Goal: Information Seeking & Learning: Get advice/opinions

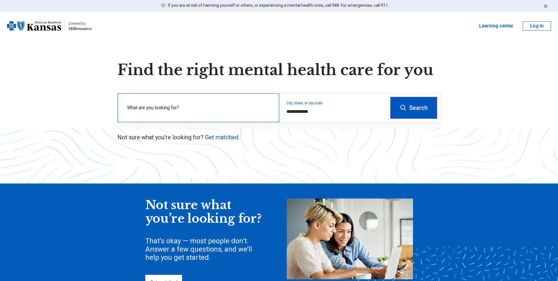
click at [242, 109] on label "What are you looking for?" at bounding box center [199, 107] width 145 height 7
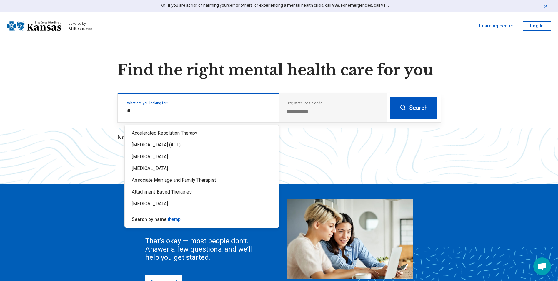
type input "*"
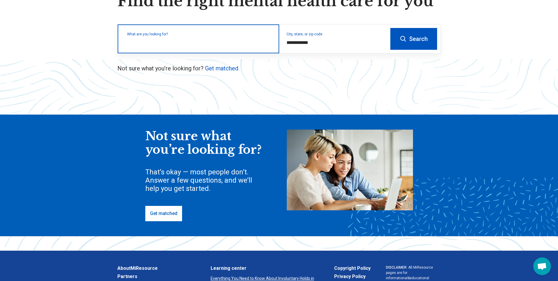
scroll to position [88, 0]
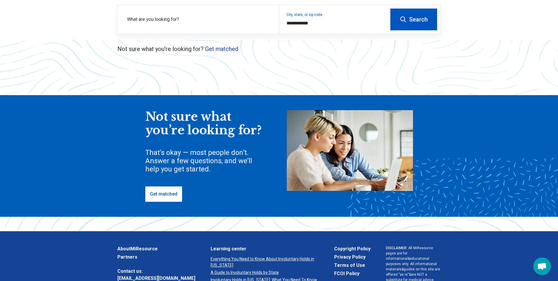
click at [232, 52] on p "Not sure what you’re looking for? Get matched" at bounding box center [279, 49] width 324 height 8
click at [232, 51] on link "Get matched" at bounding box center [221, 48] width 33 height 7
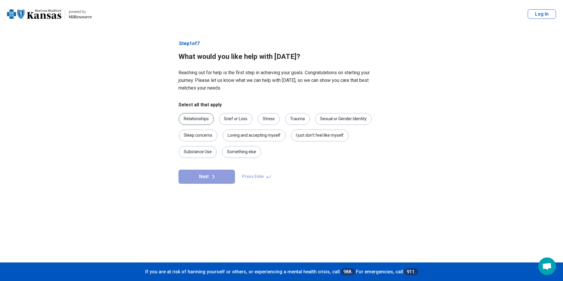
click at [203, 121] on div "Relationships" at bounding box center [196, 119] width 35 height 12
click at [264, 117] on div "Stress" at bounding box center [269, 119] width 22 height 12
click at [300, 119] on div "Trauma" at bounding box center [297, 119] width 25 height 12
click at [251, 154] on div "Something else" at bounding box center [241, 152] width 39 height 12
click at [217, 183] on button "Next" at bounding box center [206, 177] width 57 height 14
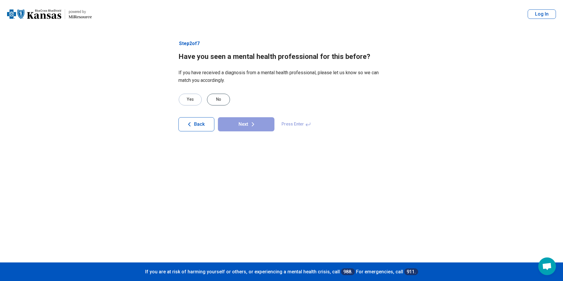
click at [225, 101] on div "No" at bounding box center [218, 100] width 23 height 12
click at [240, 120] on button "Next" at bounding box center [246, 124] width 57 height 14
click at [219, 99] on div "No" at bounding box center [218, 100] width 23 height 12
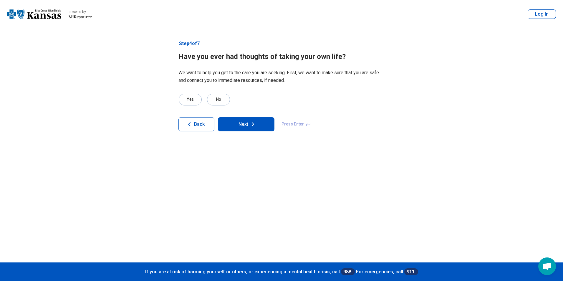
click at [230, 121] on button "Next" at bounding box center [246, 124] width 57 height 14
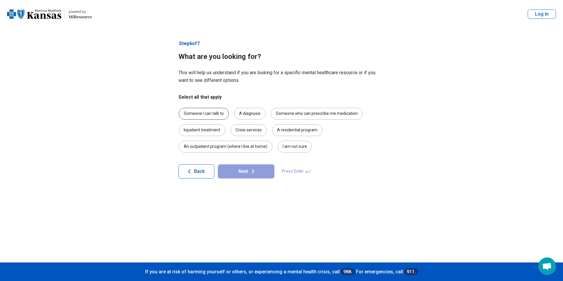
click at [221, 115] on div "Someone I can talk to" at bounding box center [204, 114] width 50 height 12
click at [258, 113] on div "A diagnosis" at bounding box center [249, 114] width 31 height 12
click at [253, 113] on div "A diagnosis" at bounding box center [249, 114] width 31 height 12
click at [243, 129] on div "Crisis services" at bounding box center [248, 130] width 36 height 12
click at [251, 132] on div "Crisis services" at bounding box center [248, 130] width 36 height 12
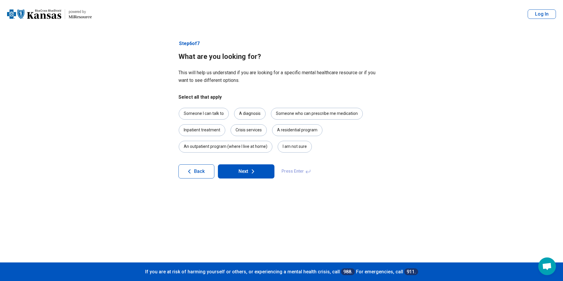
click at [256, 171] on icon at bounding box center [252, 171] width 7 height 7
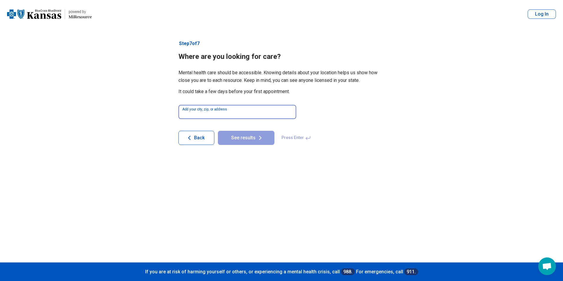
click at [235, 115] on input at bounding box center [237, 112] width 118 height 14
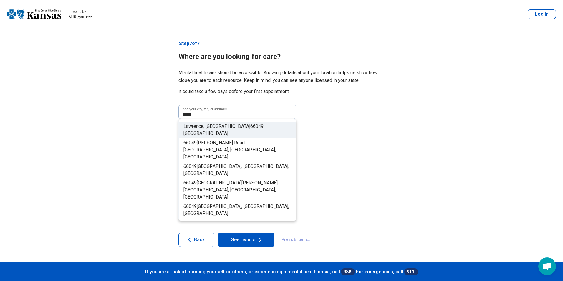
click at [237, 123] on li "Lawrence, KS 66049 , USA" at bounding box center [237, 130] width 117 height 16
type input "**********"
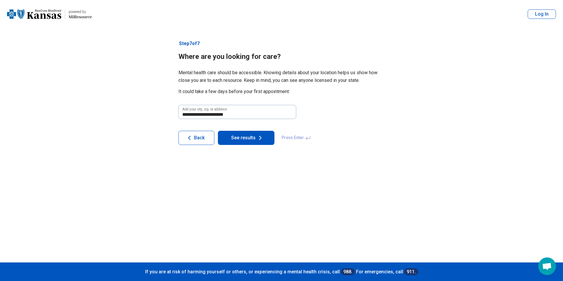
click at [246, 135] on button "See results" at bounding box center [246, 138] width 57 height 14
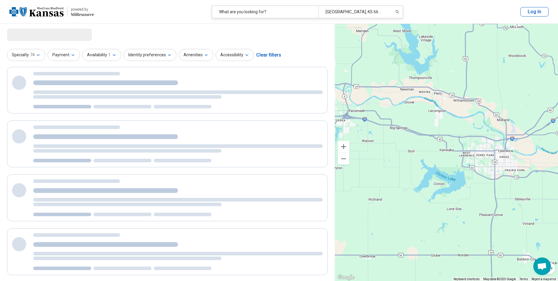
select select "***"
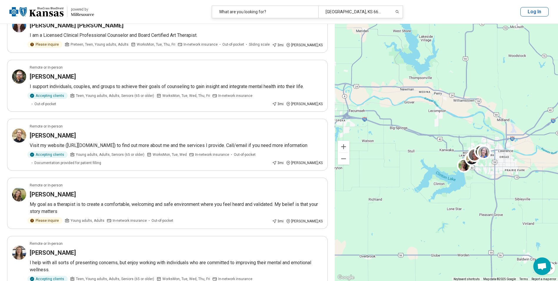
scroll to position [118, 0]
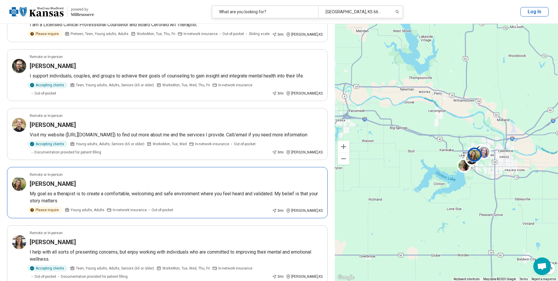
drag, startPoint x: 96, startPoint y: 183, endPoint x: 62, endPoint y: 183, distance: 33.6
click at [62, 183] on h3 "Samantha Attkisson-Shrimplin" at bounding box center [53, 184] width 46 height 8
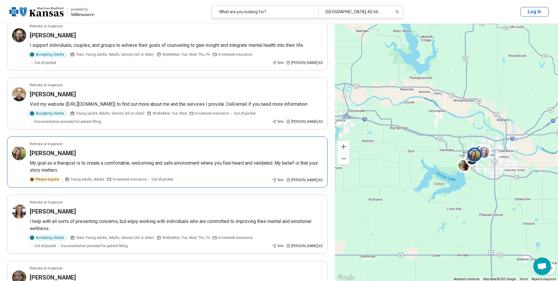
scroll to position [177, 0]
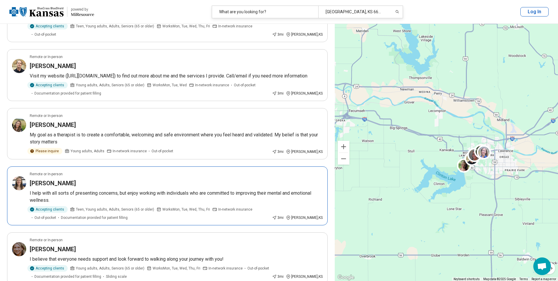
click at [58, 188] on article "Remote or In-person Emily Kyle I help with all sorts of presenting concerns, bu…" at bounding box center [167, 195] width 321 height 59
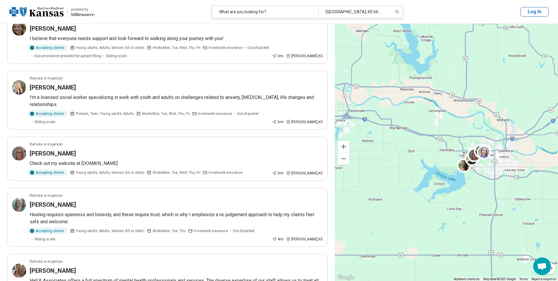
scroll to position [412, 0]
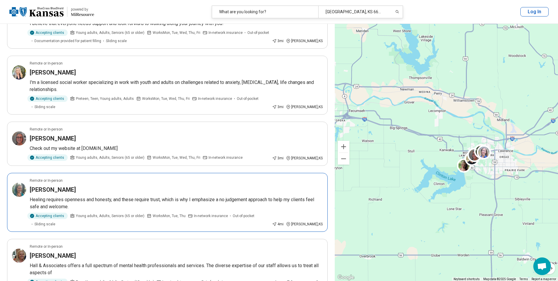
click at [98, 185] on div "Chelsy Larson" at bounding box center [176, 189] width 293 height 8
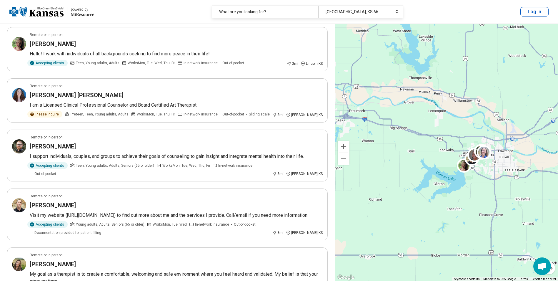
scroll to position [0, 0]
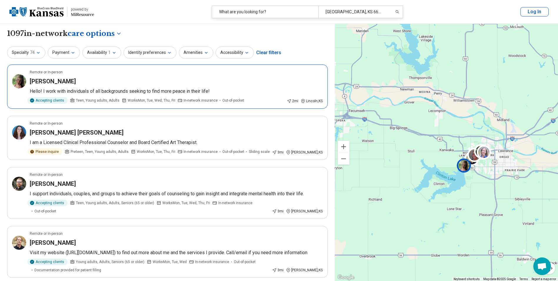
click at [106, 86] on article "Remote or In-person Elisabeth Shaw Hello! I work with individuals of all backgr…" at bounding box center [167, 86] width 321 height 44
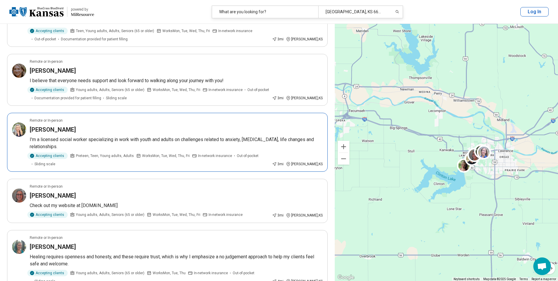
scroll to position [383, 0]
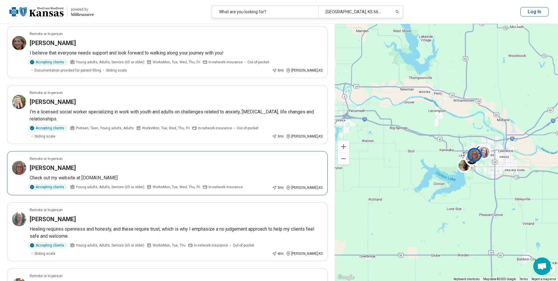
click at [73, 164] on div "[PERSON_NAME]" at bounding box center [176, 168] width 293 height 8
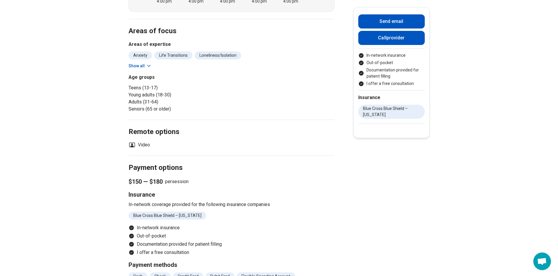
scroll to position [118, 0]
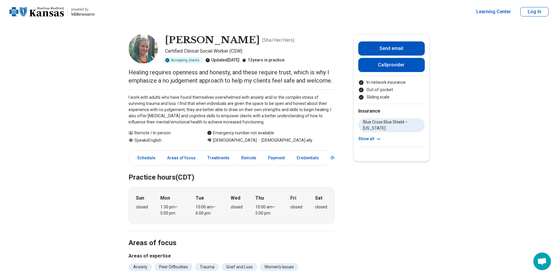
click at [230, 41] on h1 "Chelsy Larson" at bounding box center [212, 40] width 95 height 12
click at [230, 41] on h1 "[PERSON_NAME]" at bounding box center [212, 40] width 95 height 12
copy h1 "[PERSON_NAME]"
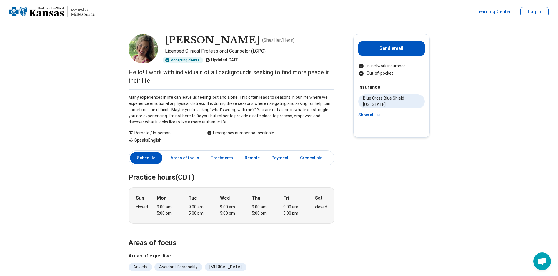
drag, startPoint x: 545, startPoint y: 14, endPoint x: 459, endPoint y: 8, distance: 86.8
click at [459, 8] on div "Learning Center" at bounding box center [307, 12] width 407 height 24
click at [536, 16] on button "Log In" at bounding box center [535, 11] width 28 height 9
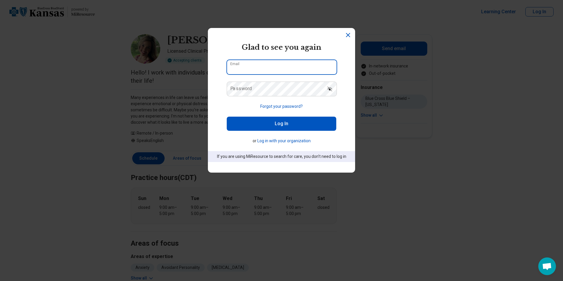
click at [273, 62] on input "Email" at bounding box center [282, 67] width 110 height 14
type input "**********"
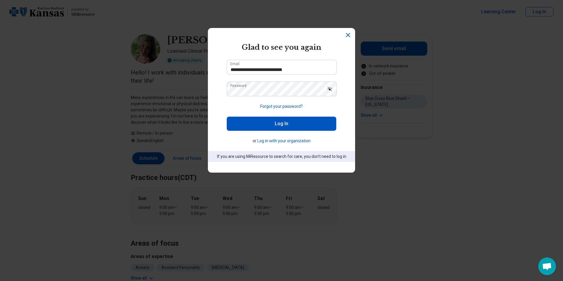
click at [311, 120] on button "Log In" at bounding box center [282, 124] width 110 height 14
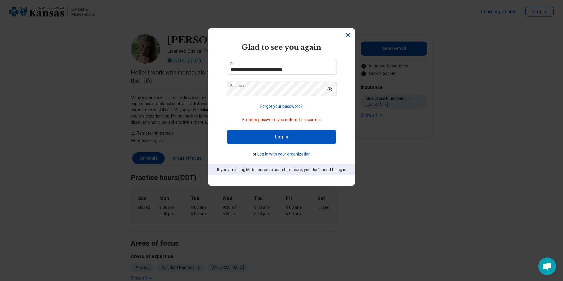
click at [327, 89] on icon "Show password" at bounding box center [330, 89] width 6 height 6
click at [227, 130] on button "Log In" at bounding box center [282, 137] width 110 height 14
click at [327, 90] on icon "Hide password" at bounding box center [330, 89] width 6 height 6
click at [311, 140] on button "Log In" at bounding box center [282, 137] width 110 height 14
click at [330, 91] on icon "Show password" at bounding box center [330, 89] width 6 height 6
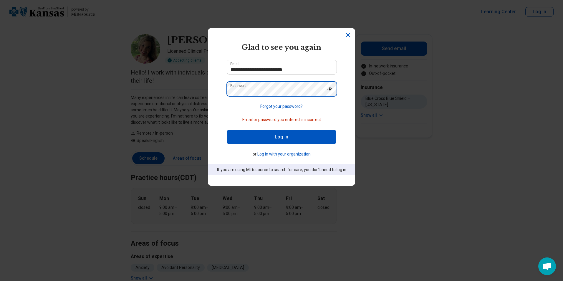
click at [227, 130] on button "Log In" at bounding box center [282, 137] width 110 height 14
click at [347, 35] on icon "Dismiss" at bounding box center [347, 34] width 7 height 7
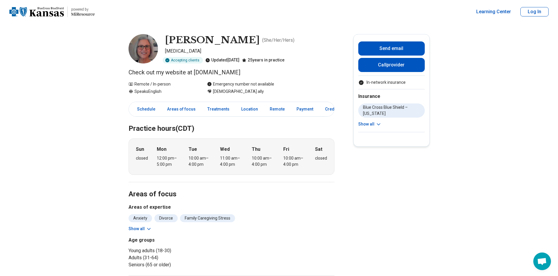
drag, startPoint x: 264, startPoint y: 73, endPoint x: 196, endPoint y: 74, distance: 67.7
click at [196, 74] on p "Check out my website at [DOMAIN_NAME]" at bounding box center [232, 72] width 206 height 8
copy p "[DOMAIN_NAME]"
click at [312, 72] on p "Check out my website at [DOMAIN_NAME]" at bounding box center [232, 72] width 206 height 8
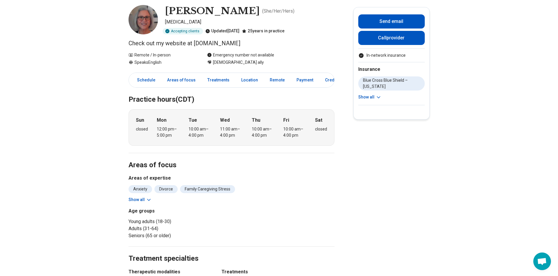
scroll to position [29, 0]
click at [374, 98] on button "Show all" at bounding box center [370, 97] width 23 height 6
click at [374, 106] on button "Hide all" at bounding box center [370, 107] width 22 height 6
click at [259, 77] on link "Location" at bounding box center [253, 80] width 24 height 12
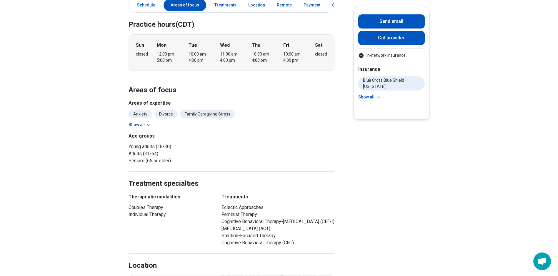
scroll to position [71, 0]
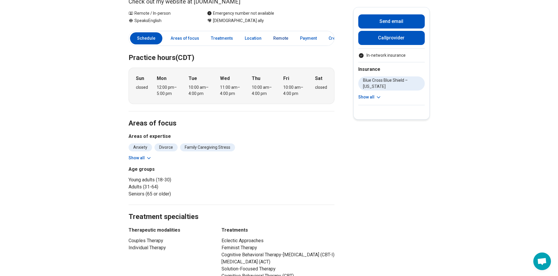
click at [279, 39] on link "Remote" at bounding box center [281, 38] width 22 height 12
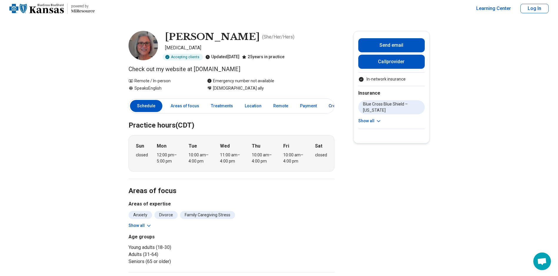
scroll to position [2, 0]
